Goal: Transaction & Acquisition: Purchase product/service

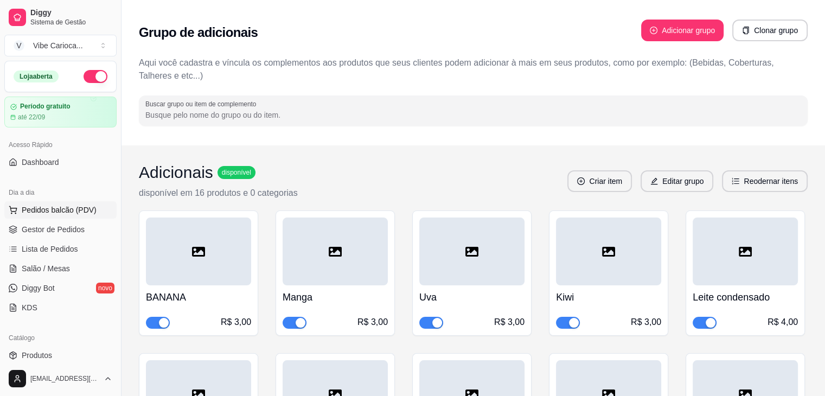
click at [94, 213] on button "Pedidos balcão (PDV)" at bounding box center [60, 209] width 112 height 17
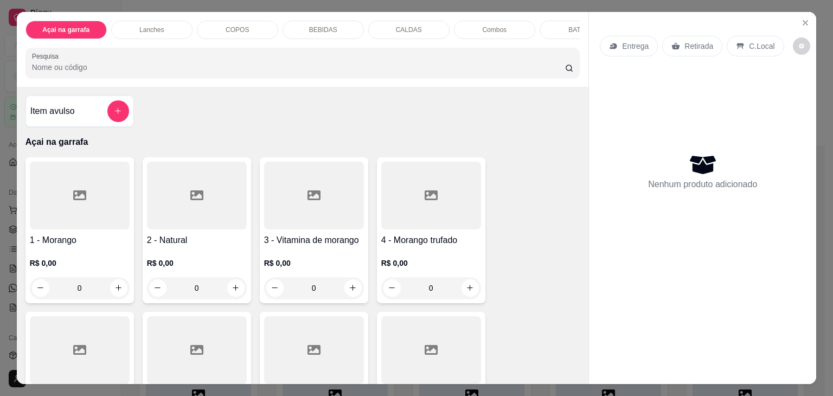
click at [208, 22] on div "COPOS" at bounding box center [237, 30] width 81 height 18
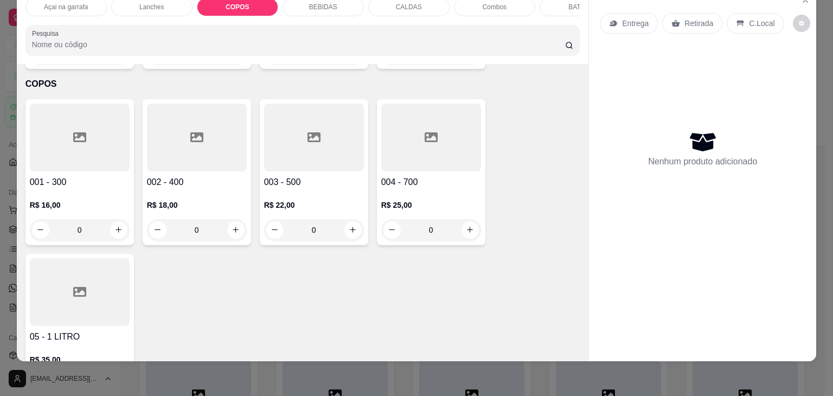
click at [183, 104] on div at bounding box center [197, 138] width 100 height 68
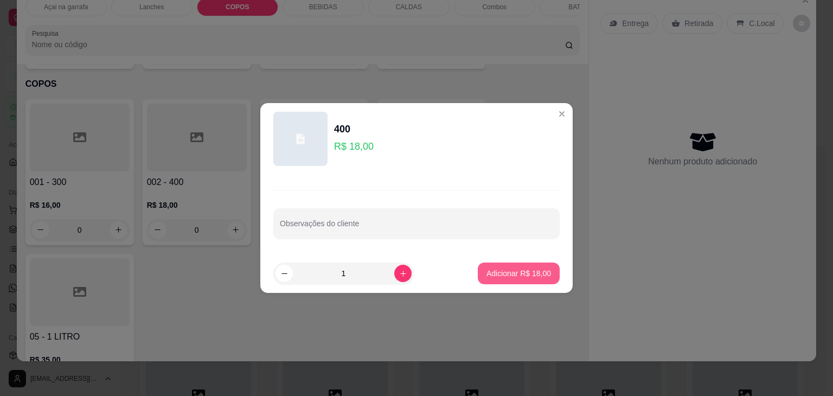
click at [491, 274] on p "Adicionar R$ 18,00" at bounding box center [518, 273] width 65 height 11
type input "1"
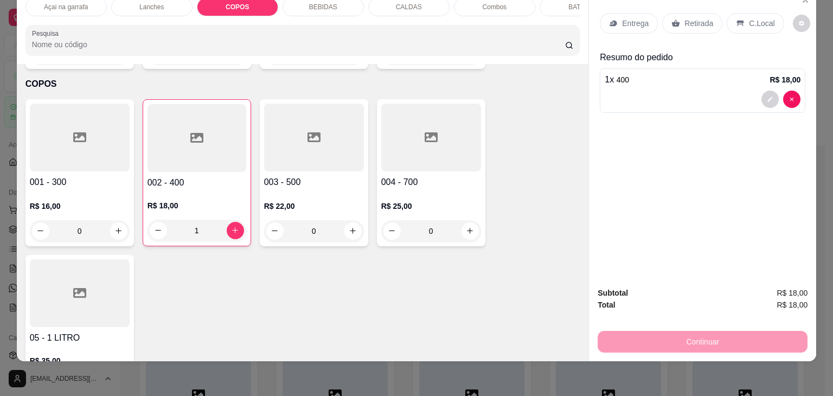
click at [752, 18] on p "C.Local" at bounding box center [761, 23] width 25 height 11
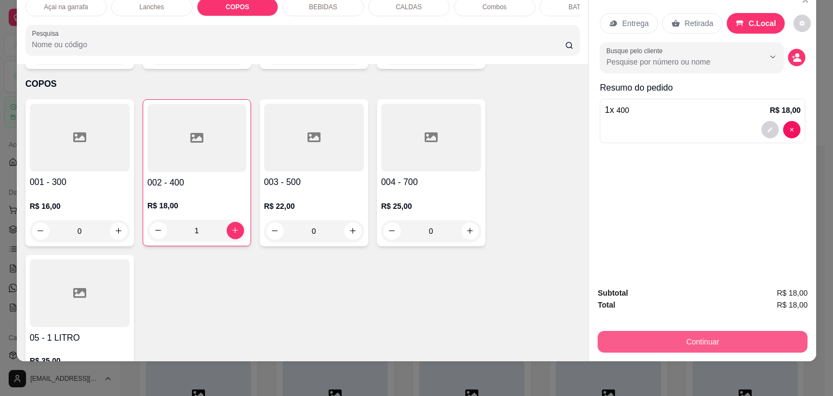
click at [646, 338] on button "Continuar" at bounding box center [703, 342] width 210 height 22
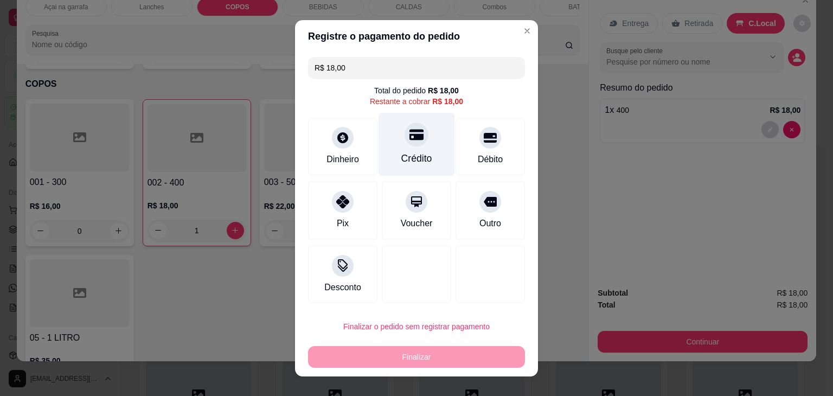
click at [424, 144] on div "Crédito" at bounding box center [417, 143] width 76 height 63
type input "R$ 0,00"
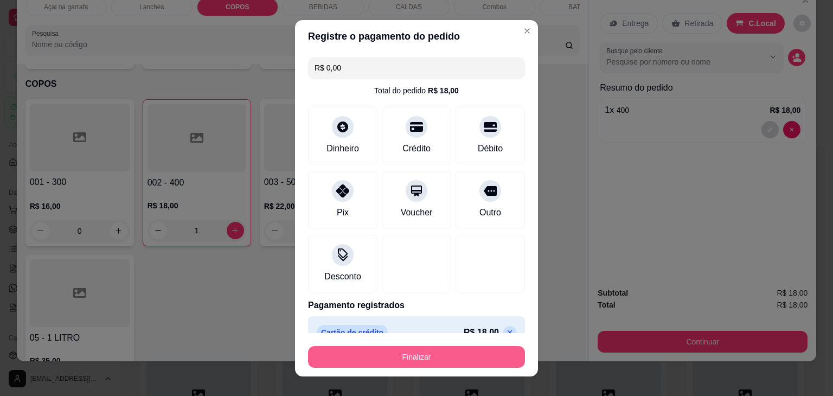
click at [432, 362] on button "Finalizar" at bounding box center [416, 357] width 217 height 22
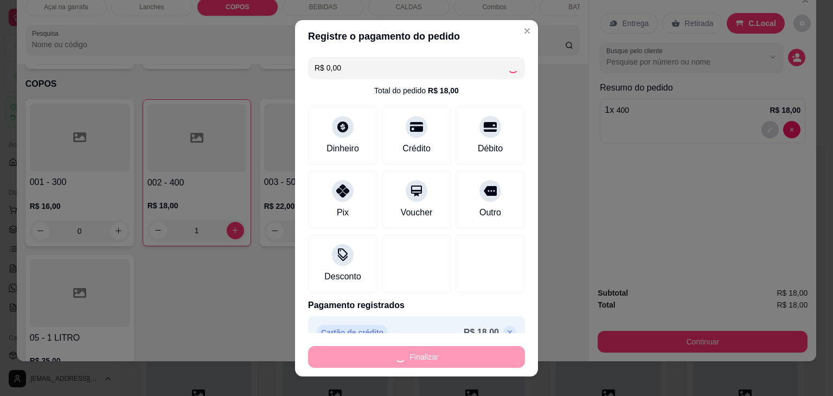
type input "0"
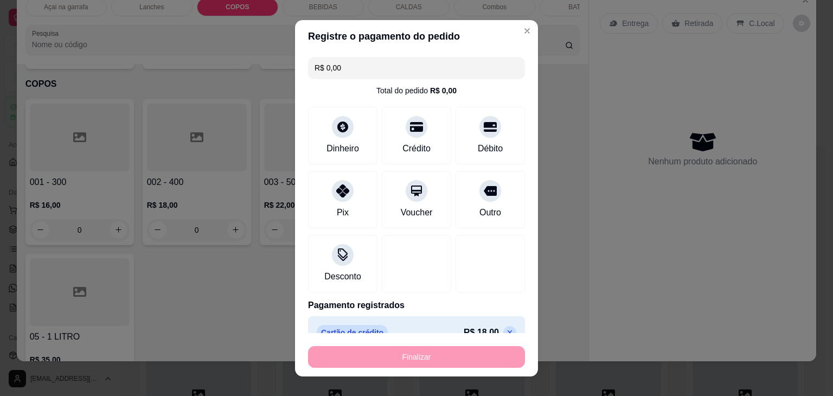
type input "-R$ 18,00"
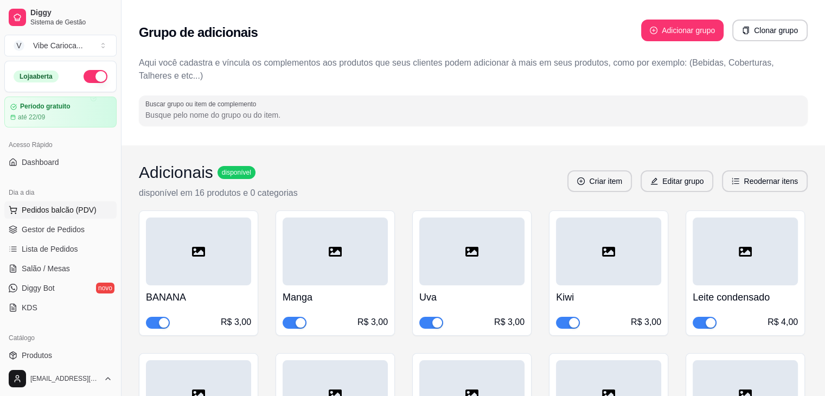
click at [38, 206] on span "Pedidos balcão (PDV)" at bounding box center [59, 209] width 75 height 11
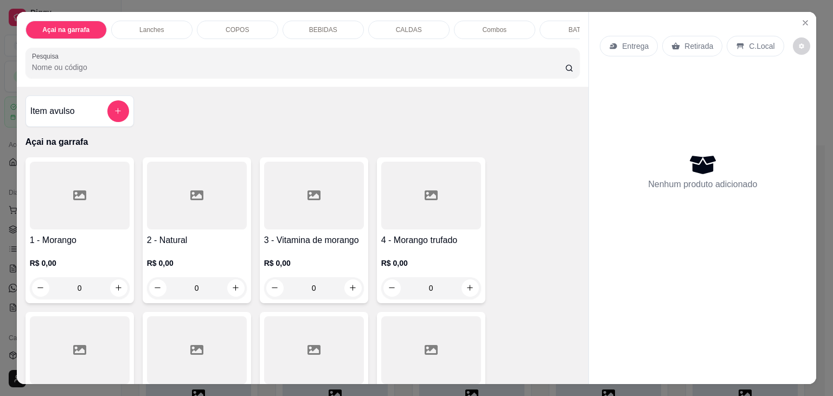
click at [215, 12] on div "Açai na garrafa Lanches COPOS BEBIDAS CALDAS Combos BATATA Pesquisa" at bounding box center [303, 49] width 572 height 75
click at [215, 22] on div "COPOS" at bounding box center [237, 30] width 81 height 18
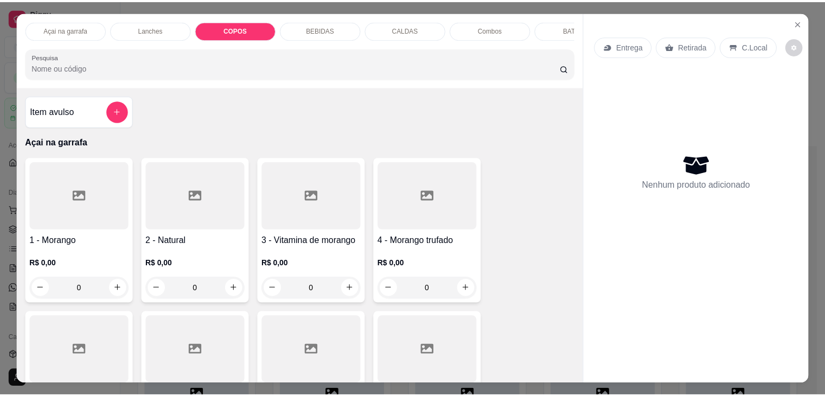
scroll to position [27, 0]
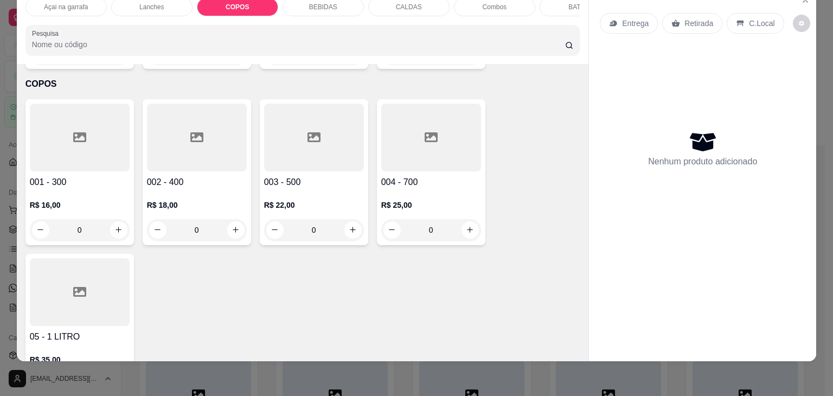
click at [165, 142] on div at bounding box center [197, 138] width 100 height 68
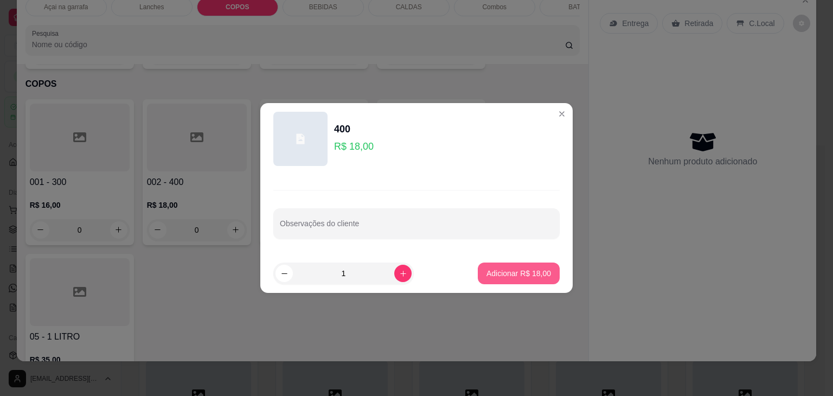
click at [521, 278] on button "Adicionar R$ 18,00" at bounding box center [519, 273] width 82 height 22
type input "1"
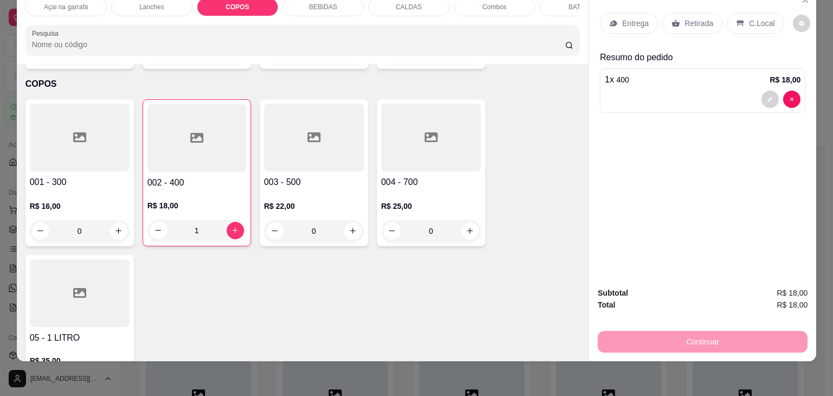
click at [749, 18] on p "C.Local" at bounding box center [761, 23] width 25 height 11
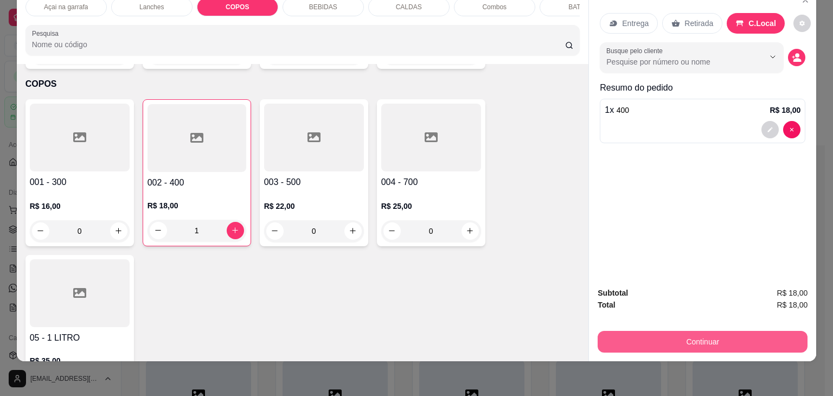
click at [674, 331] on button "Continuar" at bounding box center [703, 342] width 210 height 22
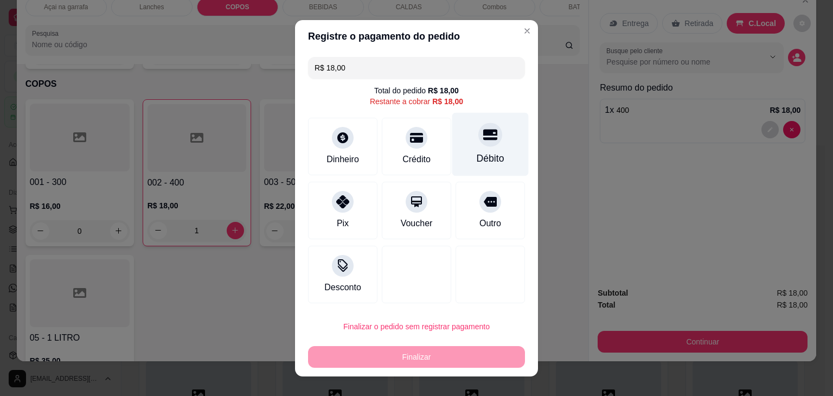
click at [494, 142] on div "Débito" at bounding box center [490, 143] width 76 height 63
type input "R$ 0,00"
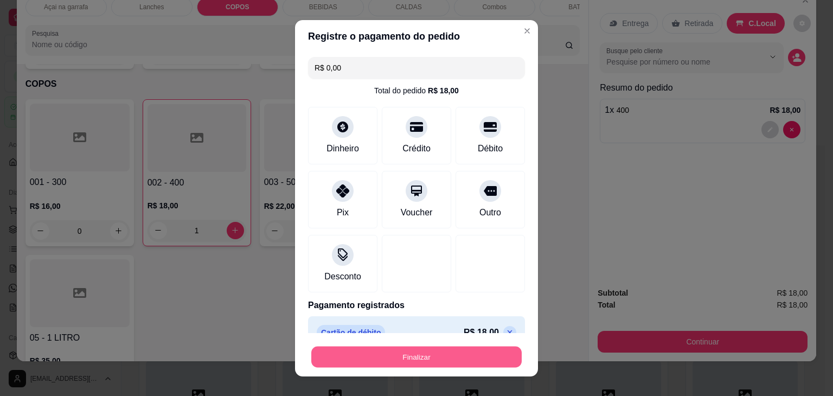
click at [453, 361] on button "Finalizar" at bounding box center [416, 356] width 210 height 21
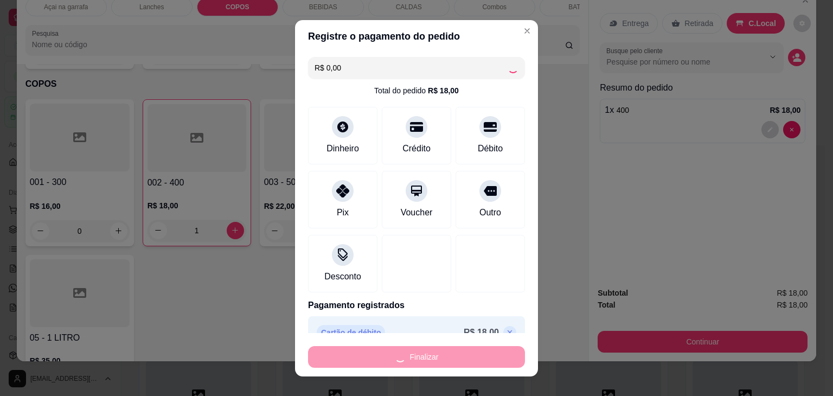
type input "0"
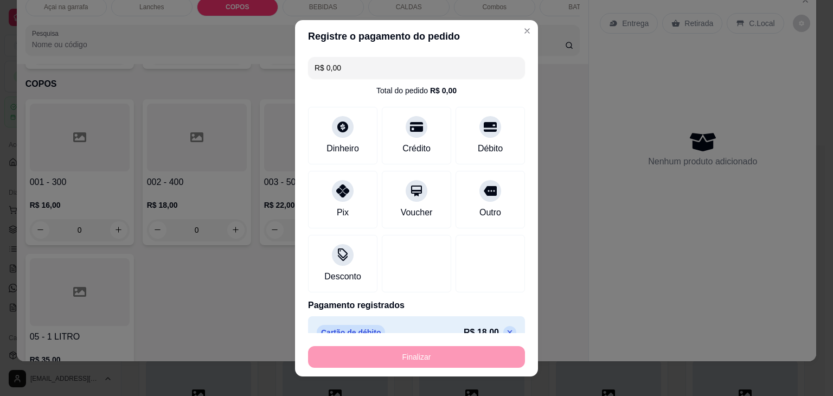
type input "-R$ 18,00"
